Goal: Information Seeking & Learning: Learn about a topic

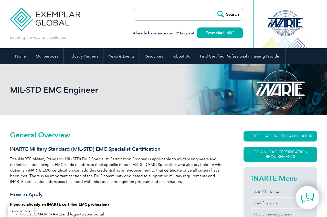
scroll to position [103, 0]
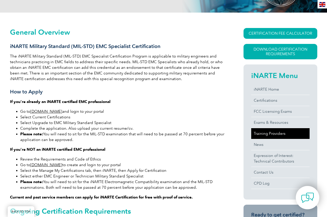
click at [268, 132] on link "Training Providers" at bounding box center [280, 133] width 58 height 11
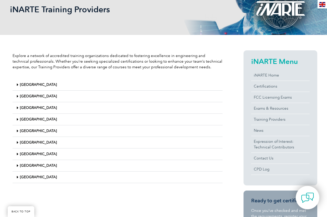
scroll to position [103, 0]
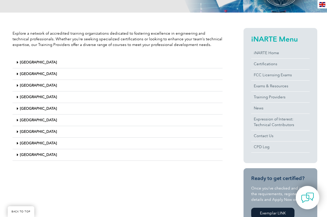
click at [17, 154] on icon at bounding box center [17, 155] width 2 height 4
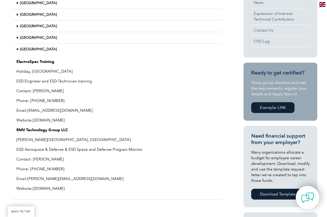
scroll to position [205, 0]
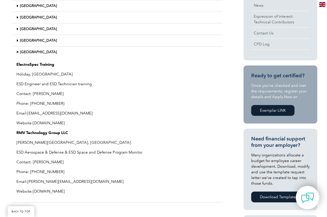
click at [34, 123] on link "www.electrospectraining.com" at bounding box center [49, 122] width 32 height 5
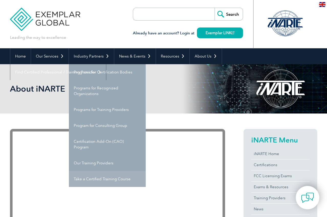
click at [102, 179] on link "Take a Certified Training Course" at bounding box center [107, 179] width 77 height 16
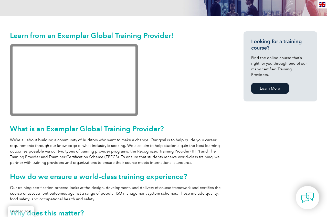
scroll to position [105, 0]
click at [269, 83] on link "Learn More" at bounding box center [270, 88] width 38 height 11
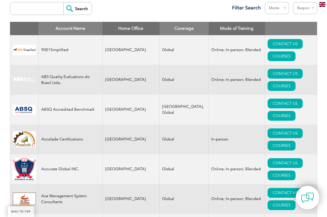
scroll to position [205, 0]
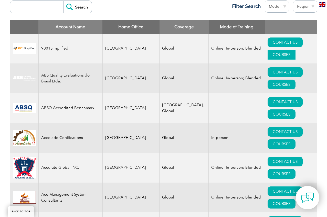
click at [296, 50] on link "COURSES" at bounding box center [282, 55] width 28 height 10
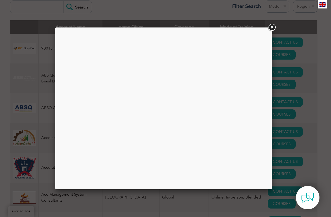
click at [272, 26] on link at bounding box center [271, 27] width 9 height 9
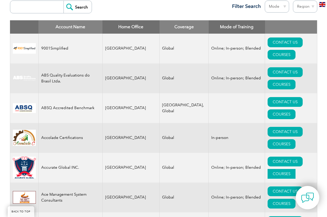
click at [296, 169] on link "COURSES" at bounding box center [282, 174] width 28 height 10
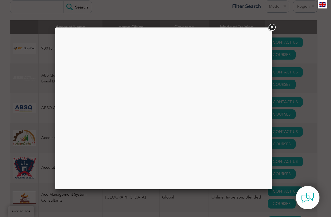
click at [270, 27] on link at bounding box center [271, 27] width 9 height 9
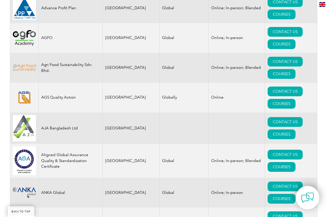
scroll to position [487, 0]
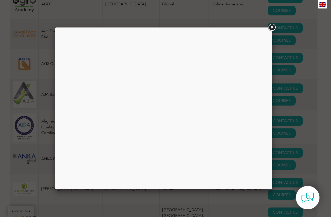
click at [271, 26] on link at bounding box center [271, 27] width 9 height 9
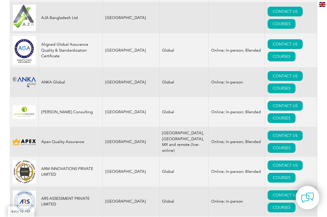
scroll to position [564, 0]
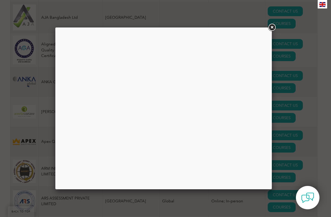
click at [273, 28] on link at bounding box center [271, 27] width 9 height 9
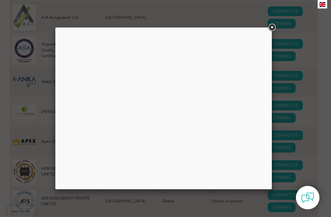
click at [273, 26] on link at bounding box center [271, 27] width 9 height 9
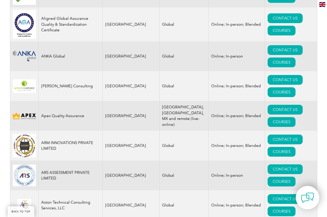
scroll to position [615, 0]
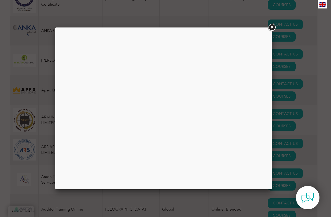
click at [272, 25] on link at bounding box center [271, 27] width 9 height 9
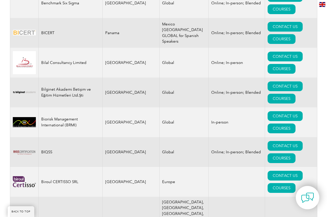
scroll to position [999, 0]
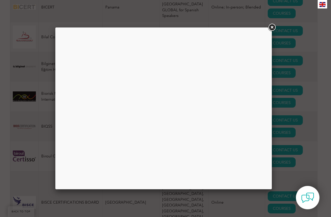
click at [272, 28] on link at bounding box center [271, 27] width 9 height 9
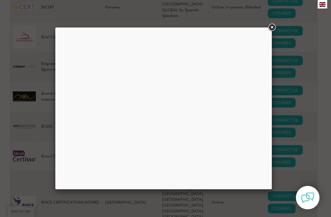
click at [273, 27] on link at bounding box center [271, 27] width 9 height 9
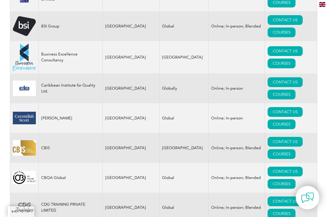
scroll to position [1384, 0]
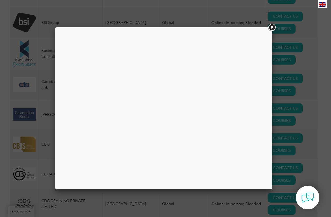
click at [272, 26] on link at bounding box center [271, 27] width 9 height 9
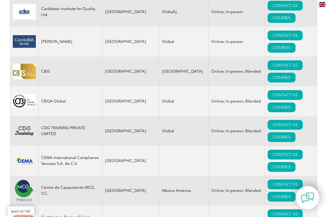
scroll to position [1461, 0]
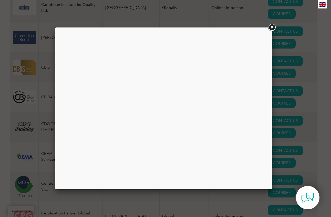
click at [271, 27] on link at bounding box center [271, 27] width 9 height 9
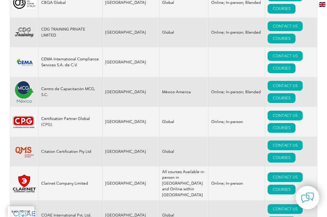
scroll to position [1589, 0]
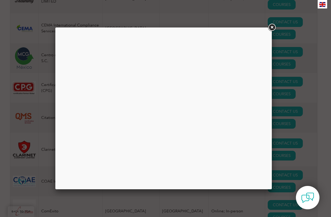
click at [273, 25] on link at bounding box center [271, 27] width 9 height 9
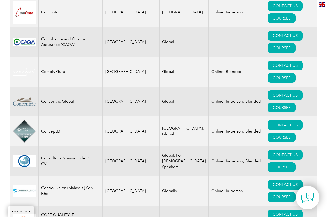
scroll to position [1794, 0]
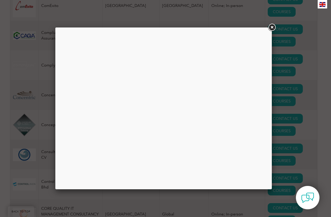
click at [272, 27] on link at bounding box center [271, 27] width 9 height 9
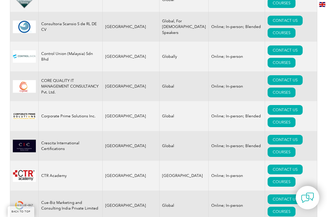
scroll to position [1922, 0]
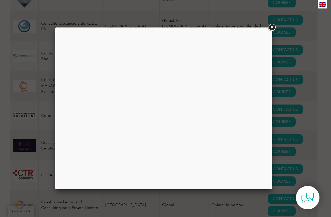
click at [272, 27] on link at bounding box center [271, 27] width 9 height 9
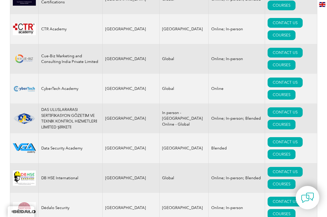
scroll to position [2076, 0]
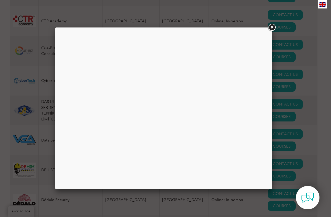
click at [272, 27] on link at bounding box center [271, 27] width 9 height 9
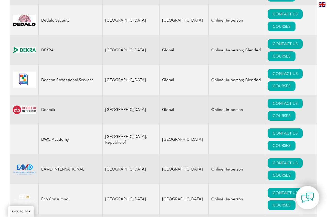
scroll to position [2255, 0]
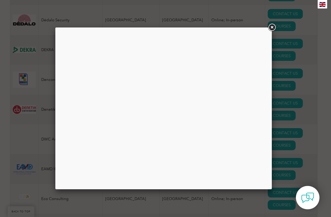
click at [271, 27] on link at bounding box center [271, 27] width 9 height 9
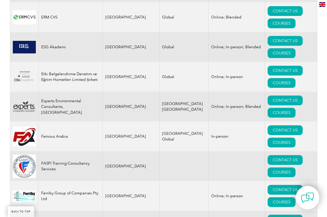
scroll to position [2742, 0]
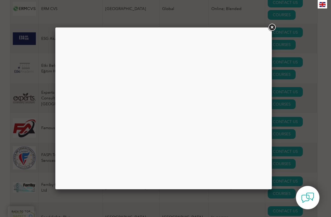
click at [273, 27] on link at bounding box center [271, 27] width 9 height 9
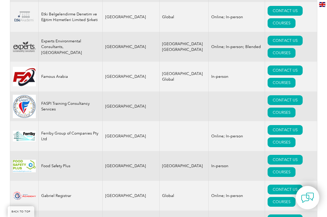
scroll to position [2819, 0]
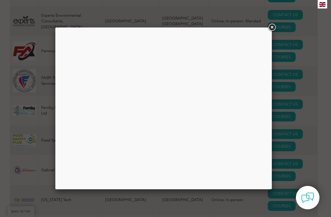
click at [271, 27] on link at bounding box center [271, 27] width 9 height 9
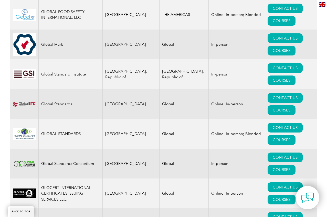
scroll to position [3101, 0]
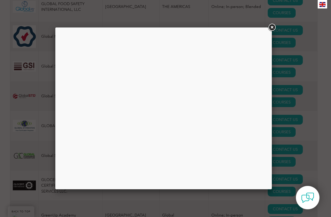
click at [272, 27] on link at bounding box center [271, 27] width 9 height 9
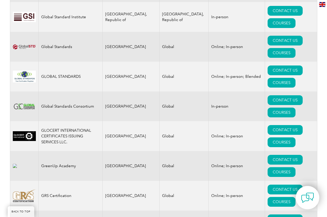
scroll to position [3178, 0]
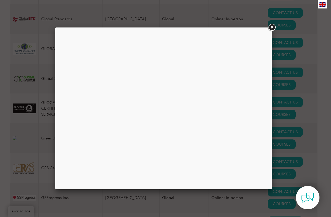
click at [271, 27] on link at bounding box center [271, 27] width 9 height 9
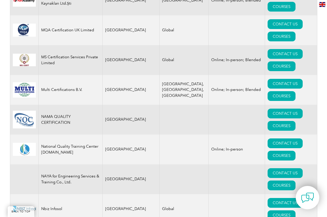
scroll to position [5279, 0]
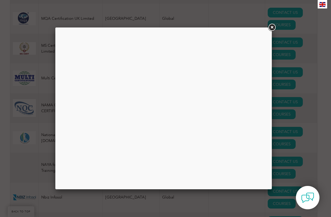
click at [271, 26] on link at bounding box center [271, 27] width 9 height 9
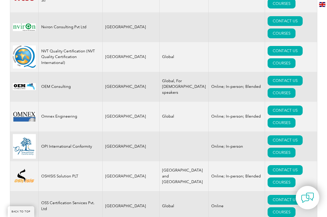
scroll to position [5689, 0]
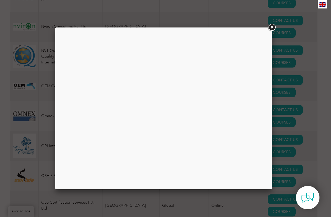
click at [270, 27] on link at bounding box center [271, 27] width 9 height 9
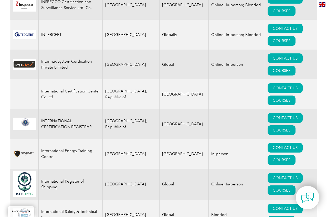
scroll to position [3804, 0]
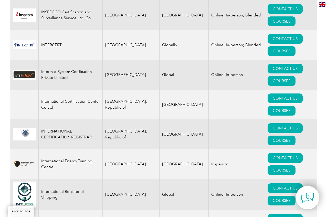
click at [321, 4] on img at bounding box center [322, 4] width 6 height 5
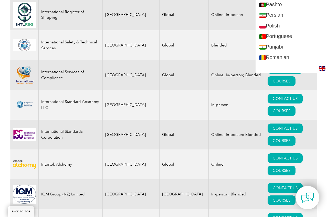
scroll to position [716, 0]
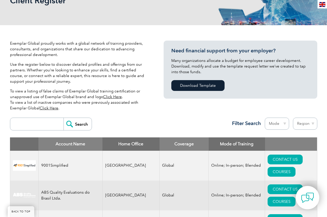
scroll to position [103, 0]
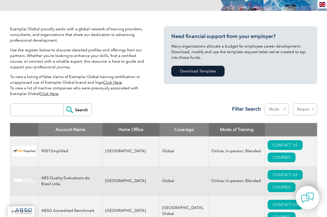
click at [279, 108] on select "Mode Online In-person Blended" at bounding box center [277, 109] width 24 height 12
drag, startPoint x: 128, startPoint y: 105, endPoint x: 101, endPoint y: 105, distance: 26.9
click at [128, 105] on div "Search Region Australia Bahrain Bangladesh Brazil Canada Colombia Dominican Rep…" at bounding box center [164, 111] width 308 height 22
click at [38, 110] on input "search" at bounding box center [38, 109] width 51 height 12
type input "EMC"
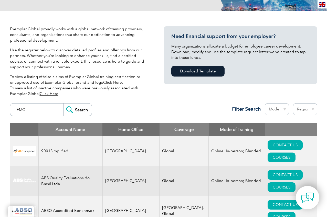
click at [64, 103] on input "Search" at bounding box center [78, 109] width 28 height 12
